Goal: Transaction & Acquisition: Purchase product/service

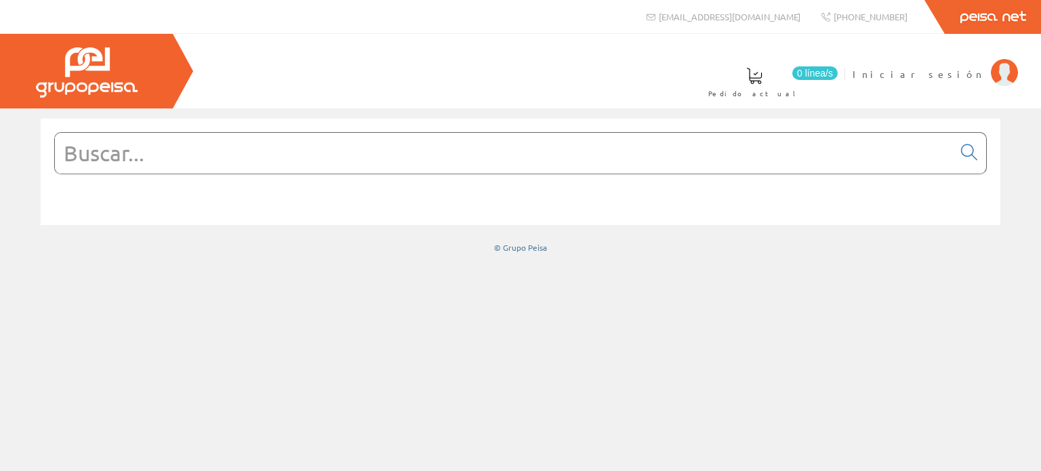
click at [306, 150] on input "text" at bounding box center [504, 153] width 898 height 41
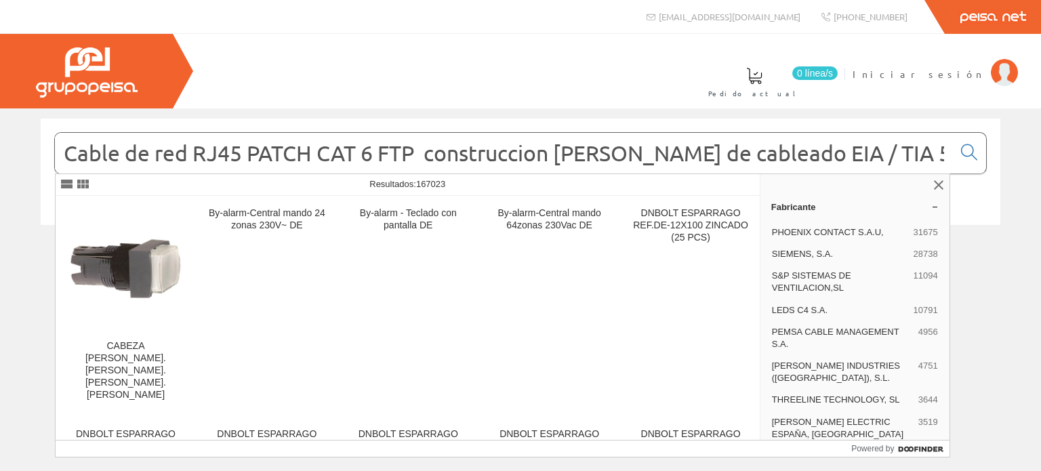
drag, startPoint x: 423, startPoint y: 148, endPoint x: 902, endPoint y: 147, distance: 479.1
click at [902, 147] on input "Cable de red RJ45 PATCH CAT 6 FTP construccion [PERSON_NAME] de cableado EIA / …" at bounding box center [504, 153] width 898 height 41
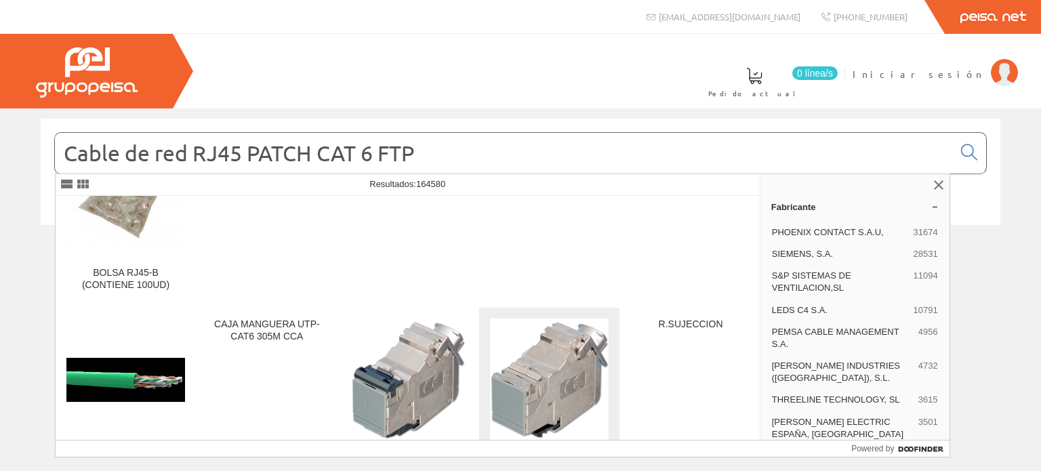
scroll to position [203, 0]
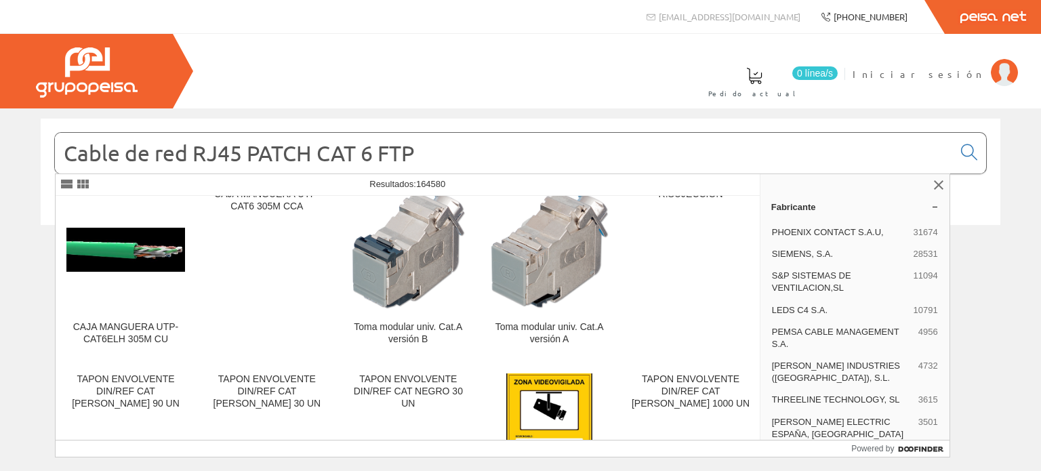
type input "Cable de red RJ45 PATCH CAT 6 FTP"
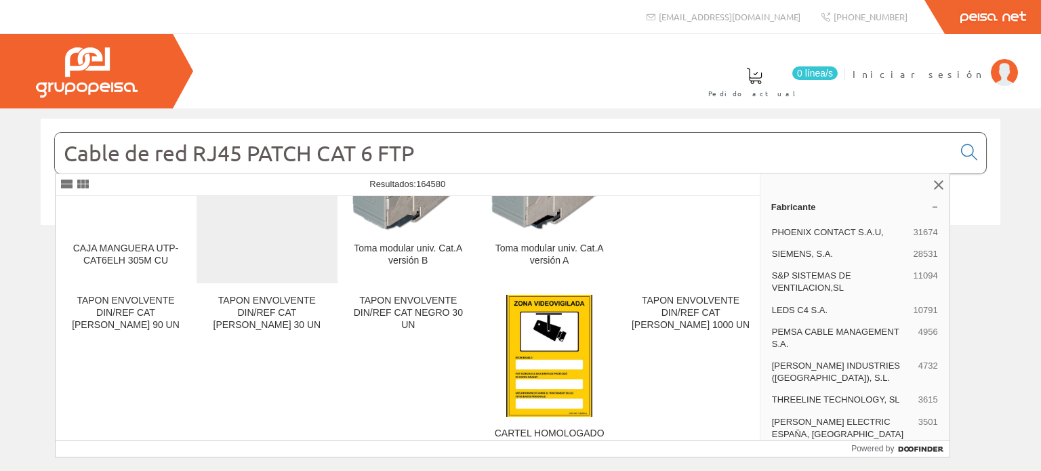
scroll to position [271, 0]
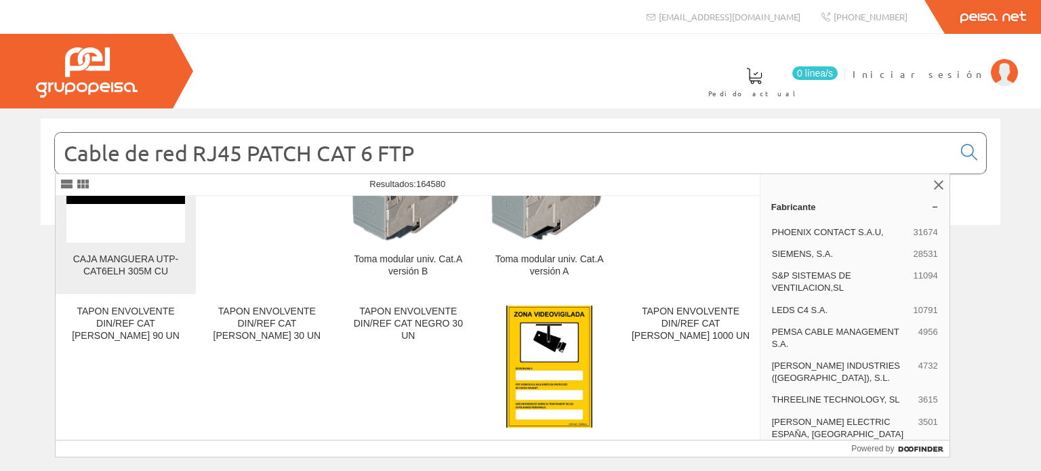
click at [135, 275] on div "CAJA MANGUERA UTP-CAT6ELH 305M CU" at bounding box center [125, 265] width 119 height 24
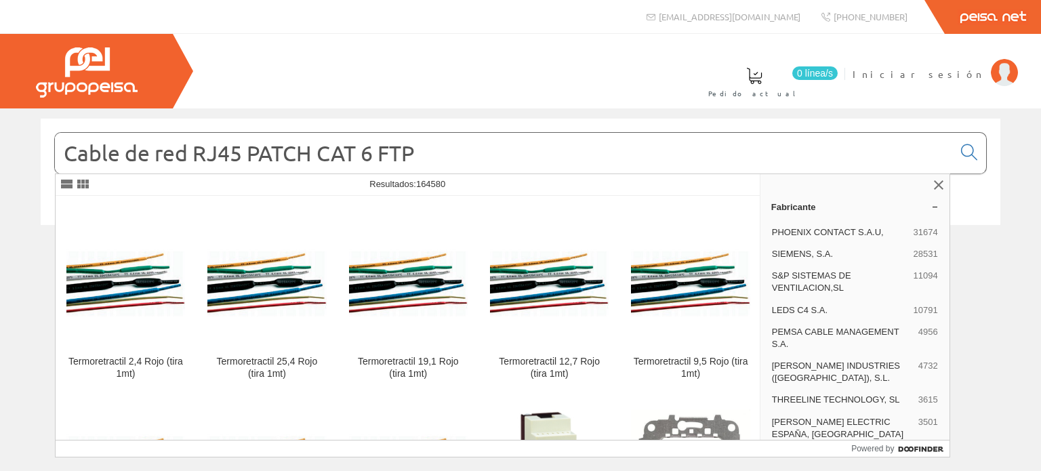
scroll to position [3727, 0]
